Goal: Information Seeking & Learning: Learn about a topic

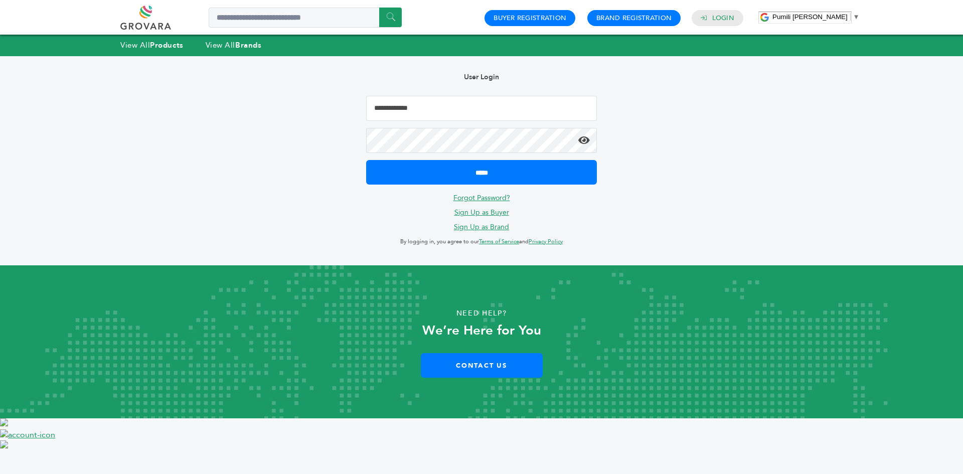
click at [415, 107] on input "Email Address" at bounding box center [481, 108] width 231 height 25
type input "**********"
click at [188, 148] on div "**********" at bounding box center [481, 160] width 923 height 209
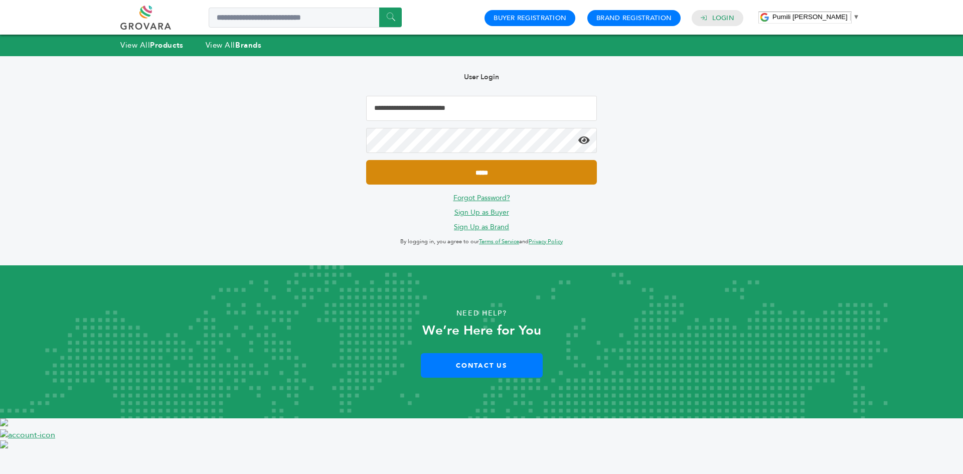
click at [432, 180] on input "*****" at bounding box center [481, 172] width 231 height 25
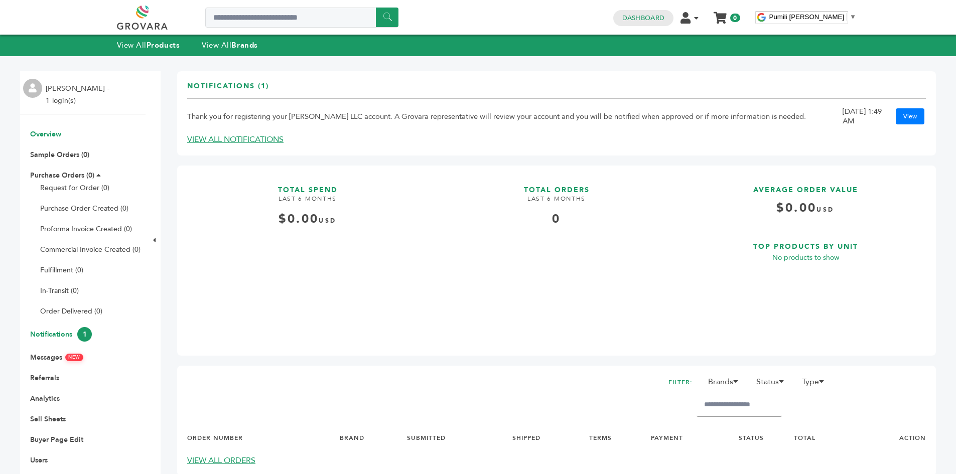
click at [62, 337] on link "Notifications 1" at bounding box center [61, 335] width 62 height 10
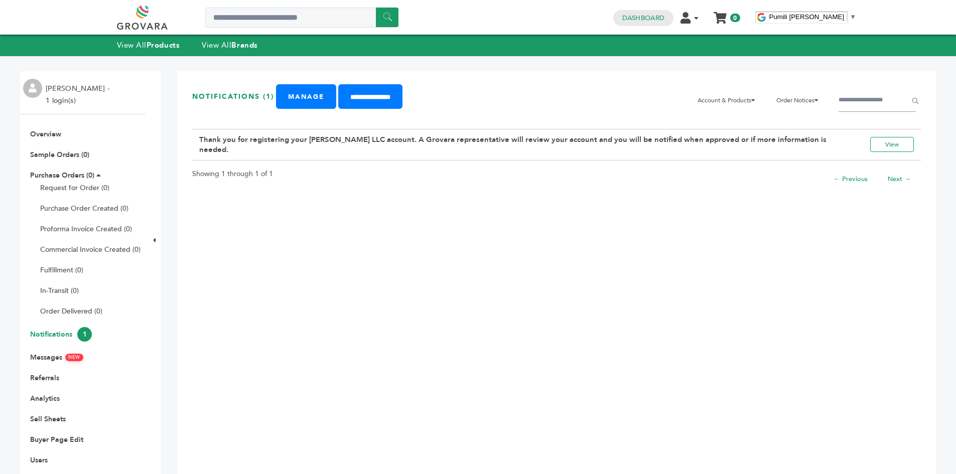
click at [66, 89] on li "Cameron Sayed - 1 login(s)" at bounding box center [79, 95] width 66 height 24
click at [146, 44] on link "View All Products" at bounding box center [148, 45] width 63 height 10
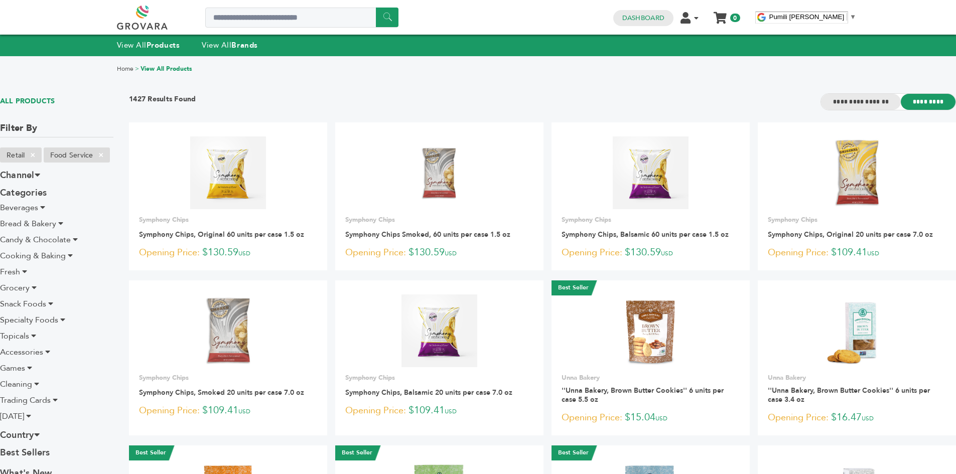
click at [861, 100] on input "**********" at bounding box center [861, 102] width 80 height 16
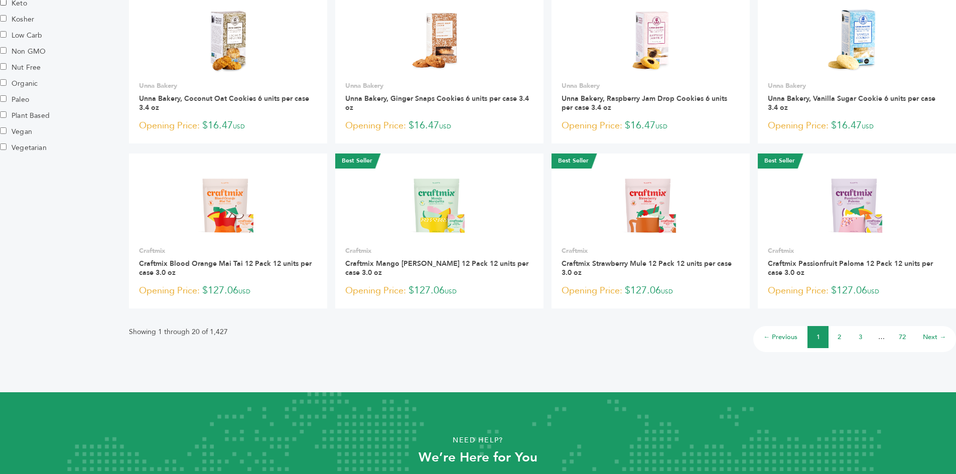
scroll to position [693, 0]
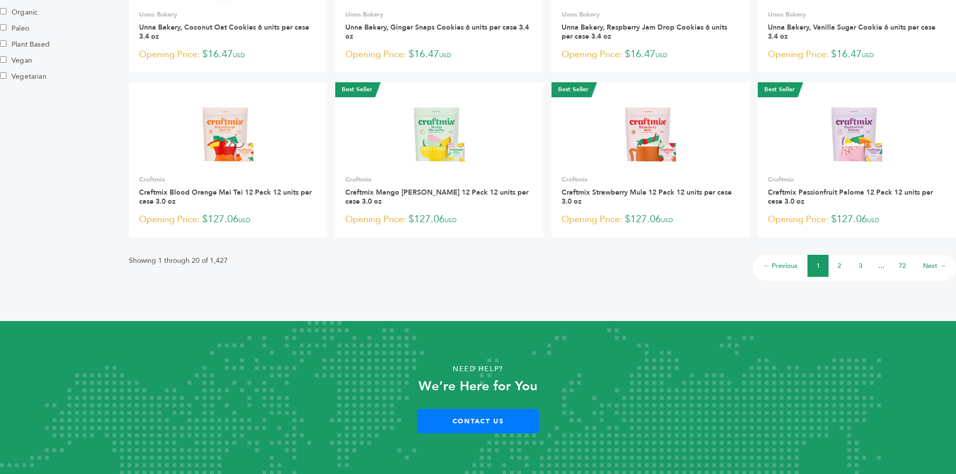
click at [836, 266] on li "2" at bounding box center [838, 266] width 21 height 22
click at [836, 265] on li "2" at bounding box center [838, 266] width 21 height 22
click at [864, 265] on li "3" at bounding box center [859, 266] width 21 height 22
click at [928, 265] on link "Next →" at bounding box center [934, 265] width 23 height 9
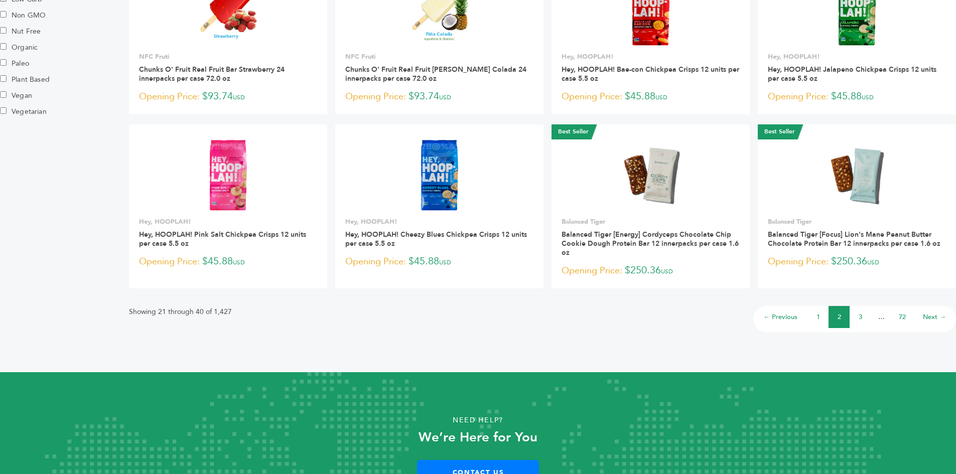
scroll to position [709, 0]
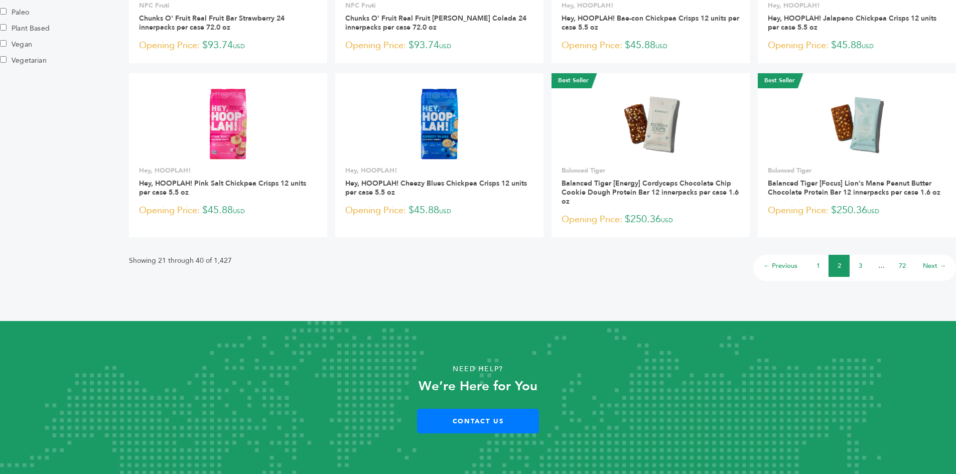
click at [937, 267] on link "Next →" at bounding box center [934, 265] width 23 height 9
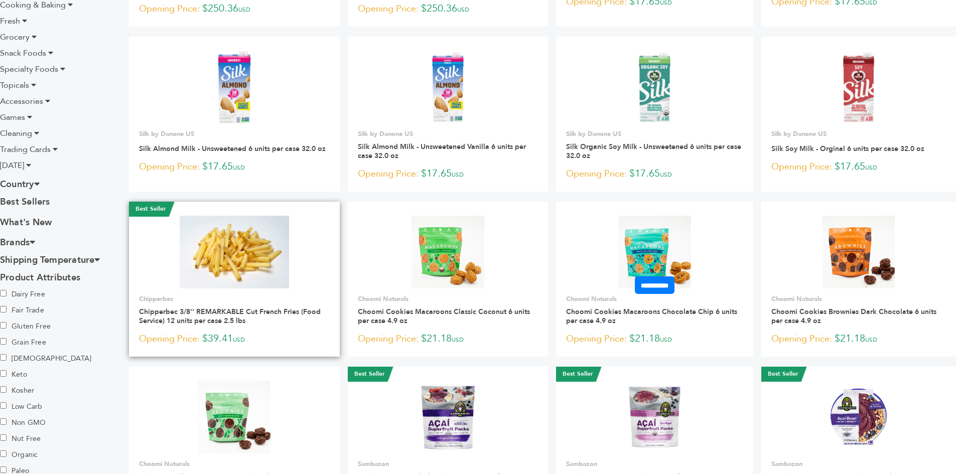
scroll to position [250, 0]
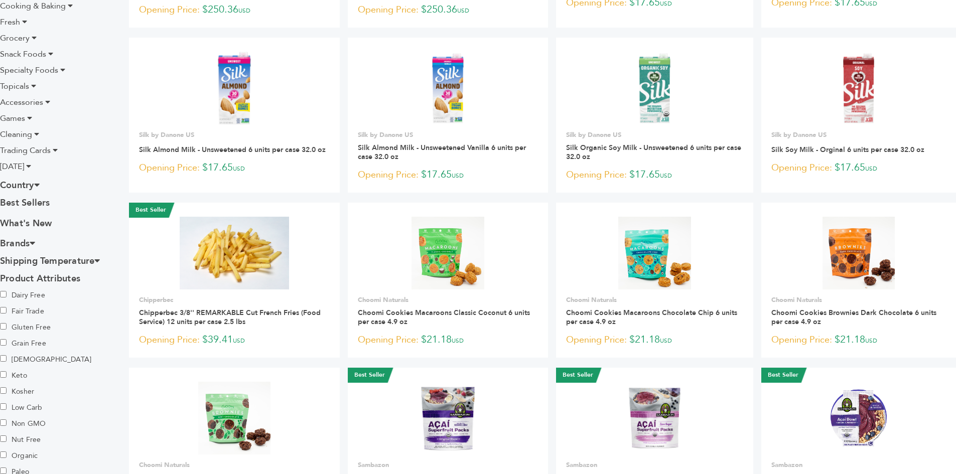
click at [35, 241] on icon at bounding box center [33, 242] width 6 height 9
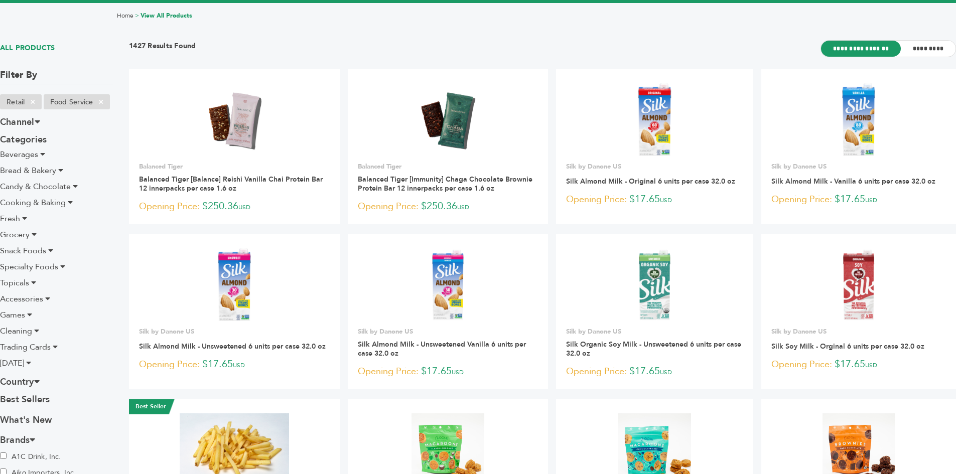
scroll to position [0, 0]
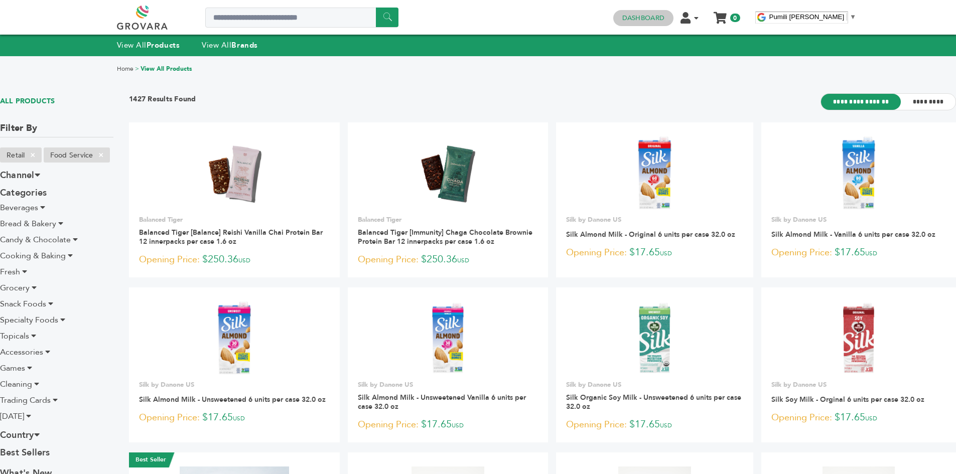
click at [642, 14] on h4 "Dashboard" at bounding box center [643, 18] width 60 height 16
click at [642, 19] on link "Dashboard" at bounding box center [643, 18] width 42 height 9
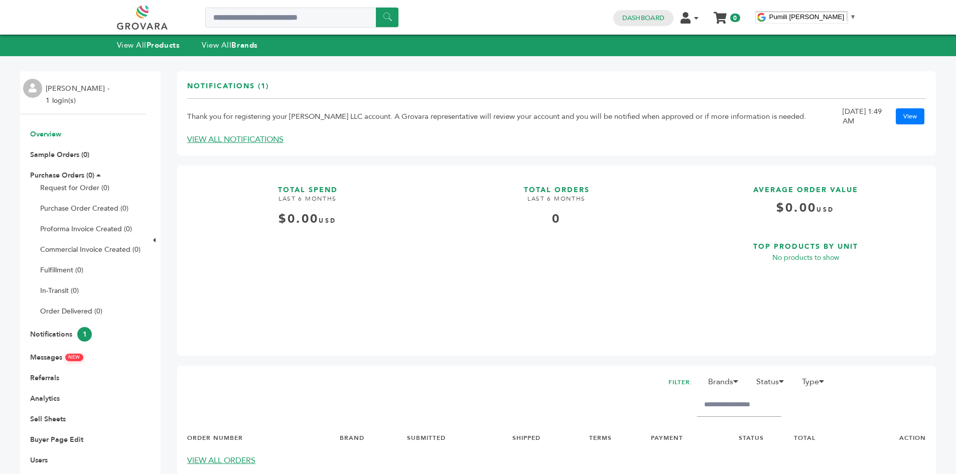
scroll to position [207, 0]
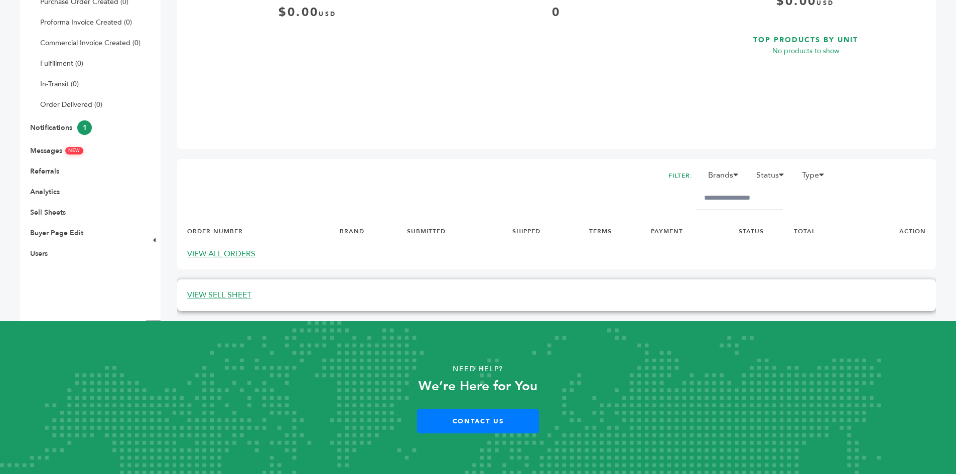
click at [215, 294] on link "VIEW SELL SHEET" at bounding box center [219, 294] width 64 height 11
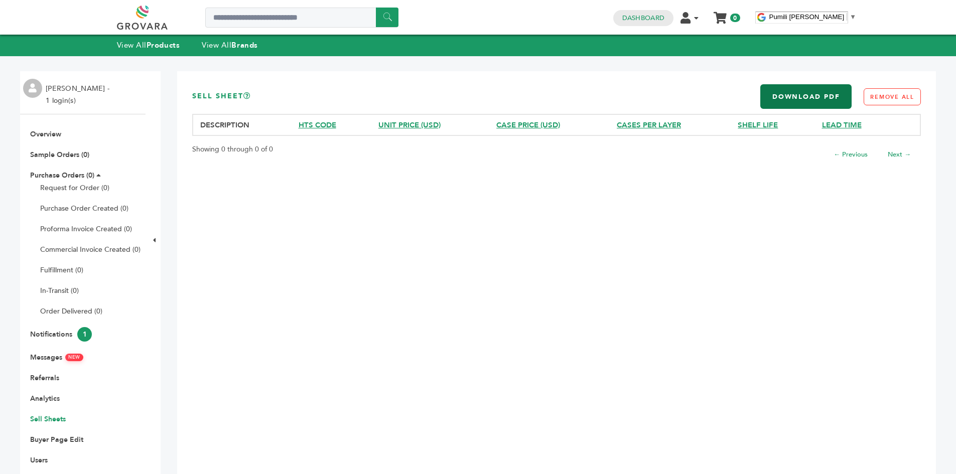
click at [801, 86] on link "Download PDF" at bounding box center [805, 96] width 91 height 25
click at [400, 124] on link "UNIT PRICE (USD)" at bounding box center [409, 125] width 62 height 10
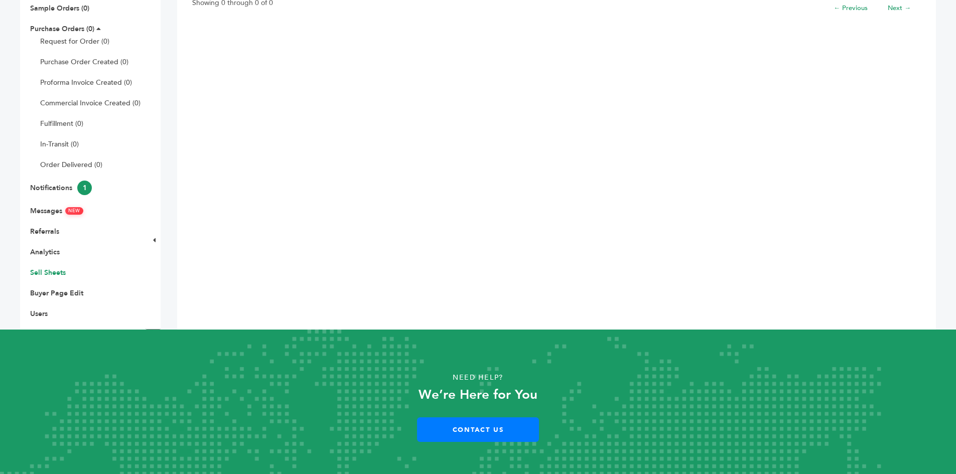
scroll to position [151, 0]
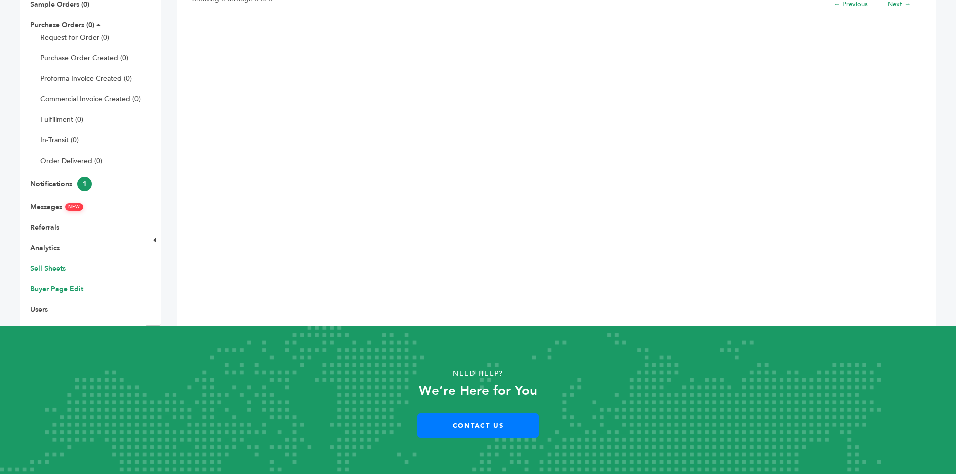
click at [47, 286] on link "Buyer Page Edit" at bounding box center [56, 289] width 53 height 10
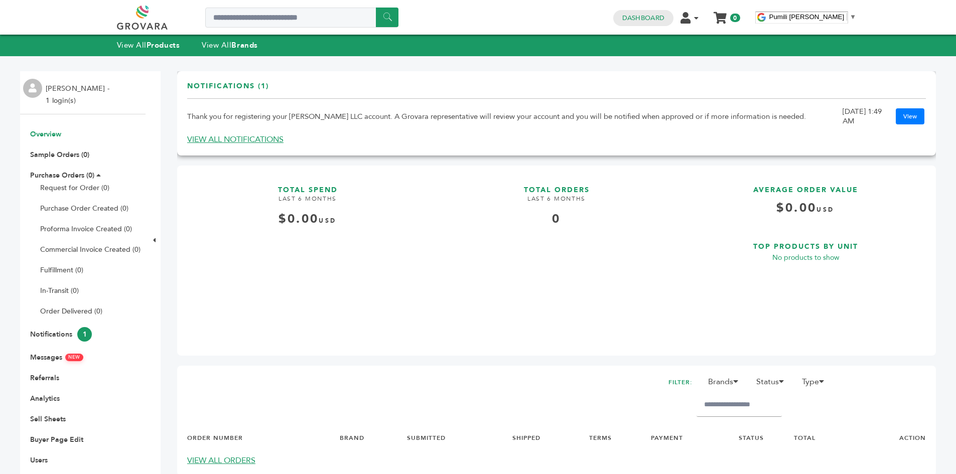
click at [213, 138] on link "VIEW ALL NOTIFICATIONS" at bounding box center [235, 139] width 96 height 11
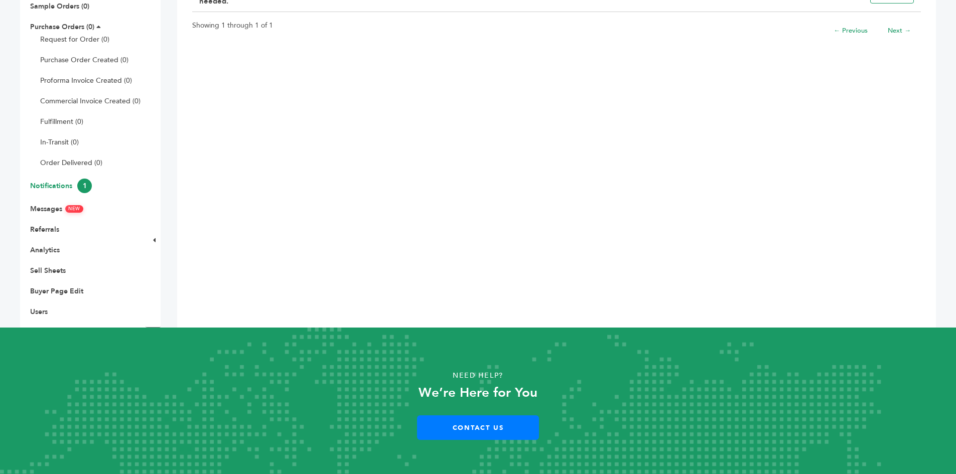
scroll to position [151, 0]
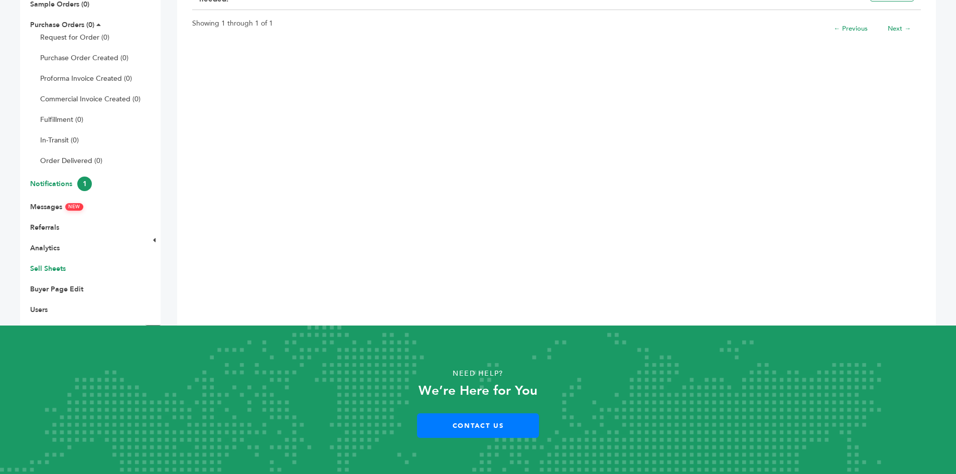
click at [47, 268] on link "Sell Sheets" at bounding box center [48, 269] width 36 height 10
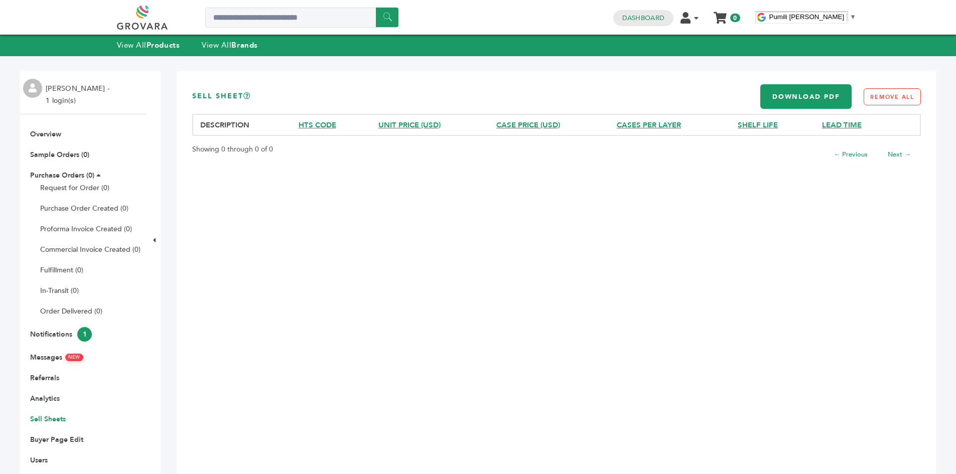
click at [138, 15] on link at bounding box center [153, 18] width 73 height 24
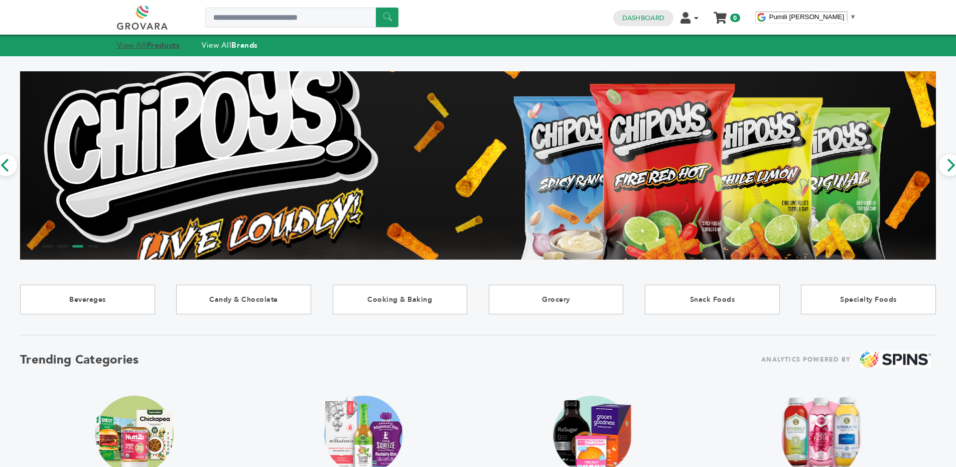
click at [155, 45] on strong "Products" at bounding box center [163, 45] width 33 height 10
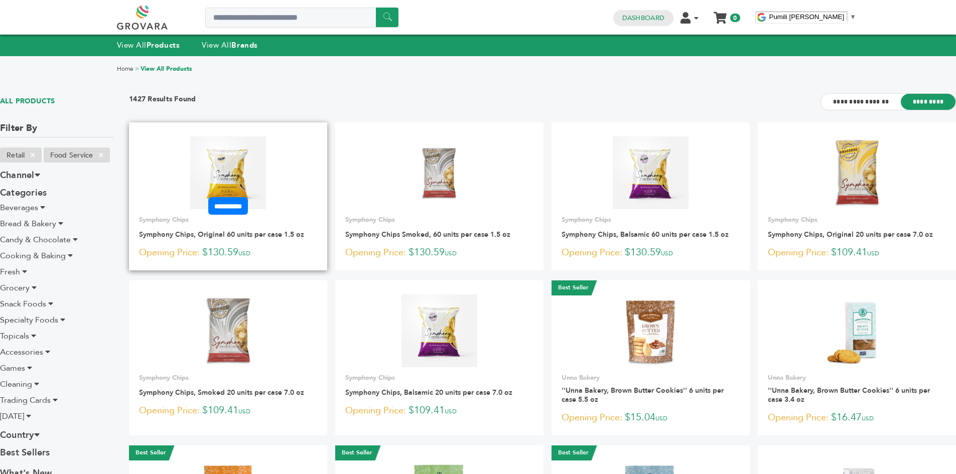
click at [309, 216] on p "Symphony Chips" at bounding box center [228, 219] width 178 height 9
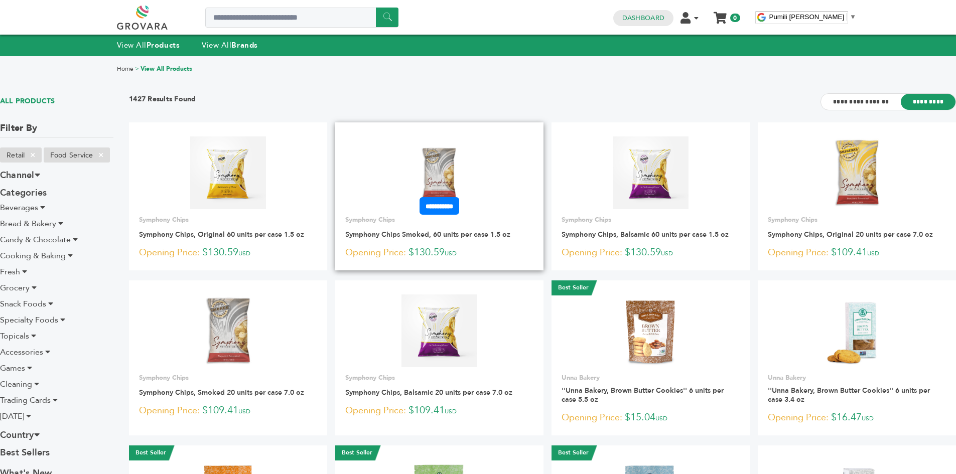
click at [389, 244] on h3 "Symphony Chips Smoked, 60 units per case 1.5 oz" at bounding box center [427, 237] width 165 height 15
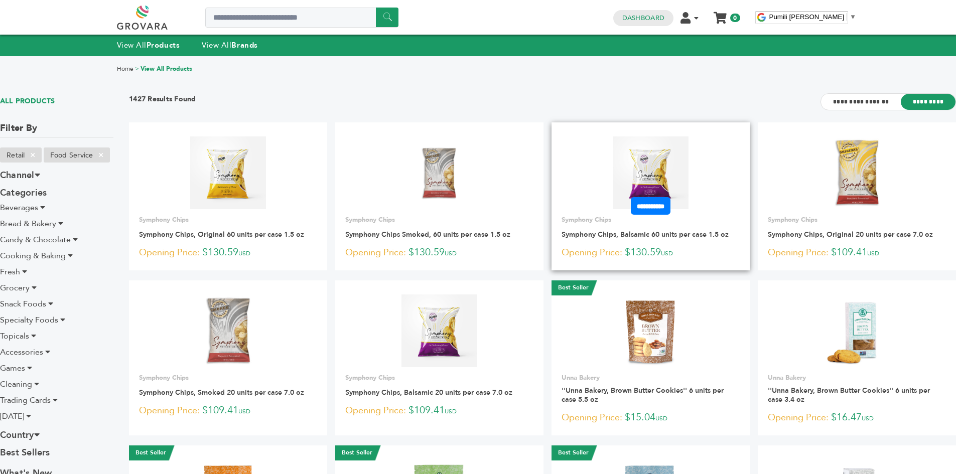
drag, startPoint x: 609, startPoint y: 226, endPoint x: 698, endPoint y: 219, distance: 90.0
click at [610, 226] on div "**********" at bounding box center [650, 237] width 198 height 45
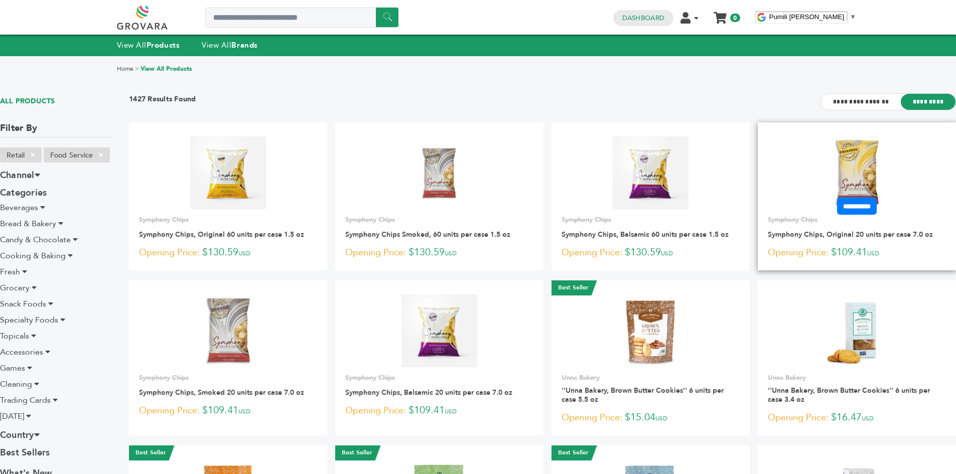
click at [798, 215] on form "**********" at bounding box center [857, 206] width 198 height 18
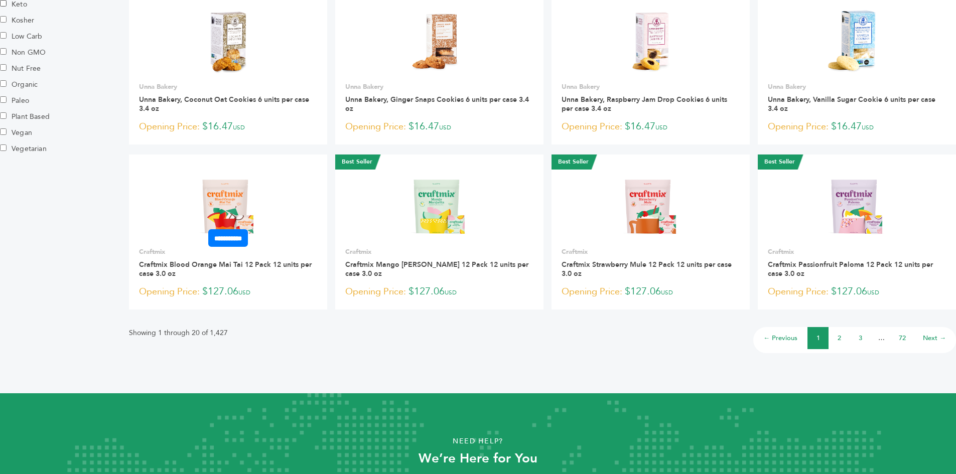
scroll to position [693, 0]
